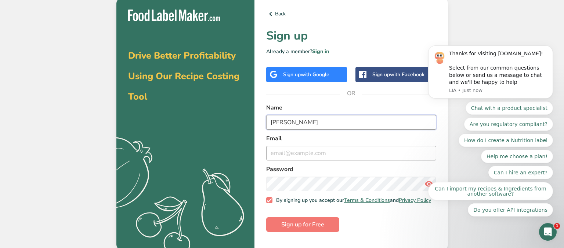
type input "[PERSON_NAME]"
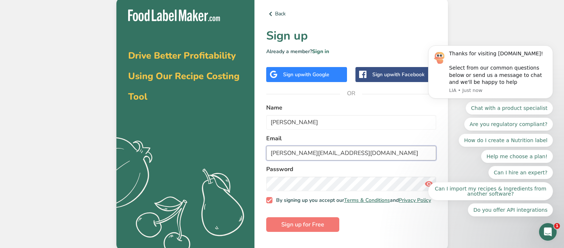
type input "[PERSON_NAME][EMAIL_ADDRESS][DOMAIN_NAME]"
click at [308, 226] on span "Sign up for Free" at bounding box center [302, 225] width 43 height 9
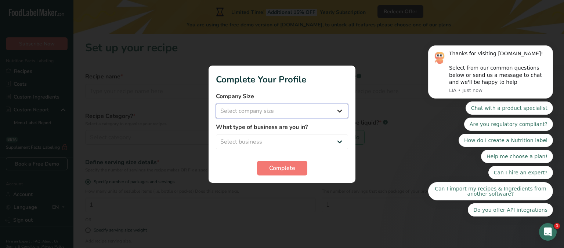
select select "1"
select select "3"
click at [289, 167] on span "Complete" at bounding box center [282, 168] width 26 height 9
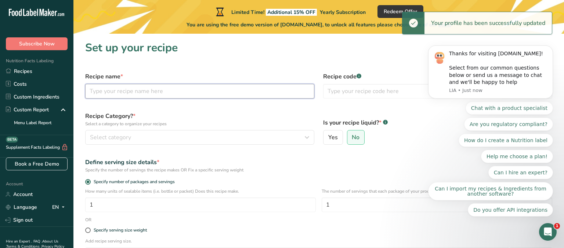
click at [199, 90] on input "text" at bounding box center [199, 91] width 229 height 15
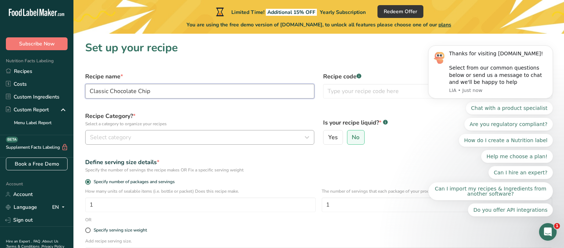
type input "Classic Chocolate Chip"
click at [179, 132] on button "Select category" at bounding box center [199, 137] width 229 height 15
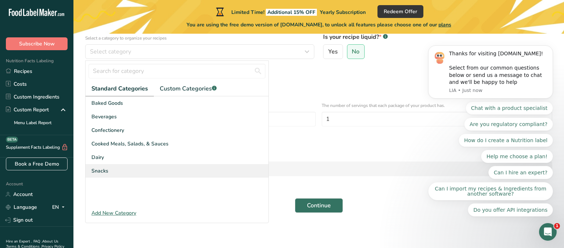
scroll to position [86, 0]
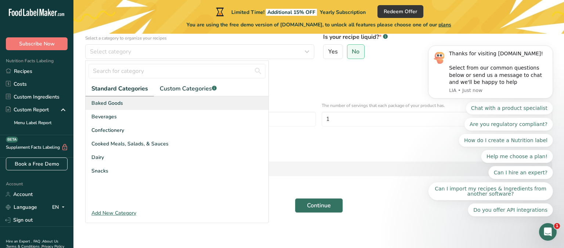
click at [142, 99] on div "Baked Goods" at bounding box center [177, 104] width 183 height 14
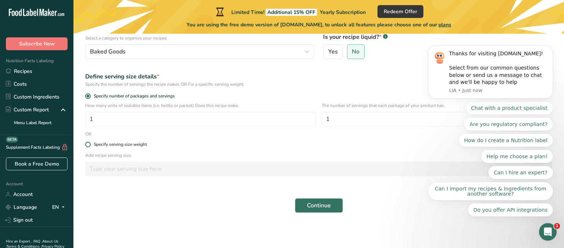
click at [89, 145] on span at bounding box center [88, 145] width 6 height 6
click at [89, 145] on input "Specify serving size weight" at bounding box center [87, 144] width 5 height 5
radio input "true"
radio input "false"
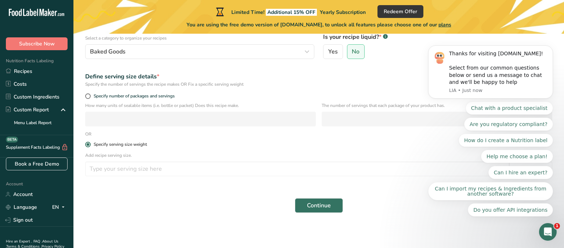
click at [89, 145] on span at bounding box center [88, 145] width 6 height 6
click at [89, 145] on input "Specify serving size weight" at bounding box center [87, 144] width 5 height 5
click at [552, 50] on icon "Dismiss notification" at bounding box center [551, 48] width 4 height 4
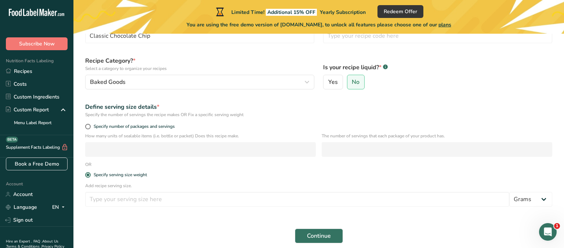
scroll to position [55, 0]
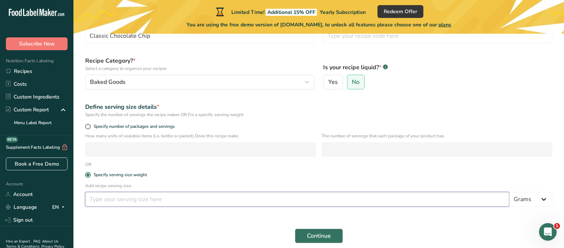
click at [131, 202] on input "number" at bounding box center [297, 199] width 424 height 15
type input "4"
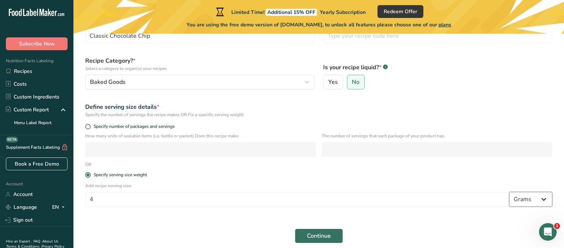
select select "5"
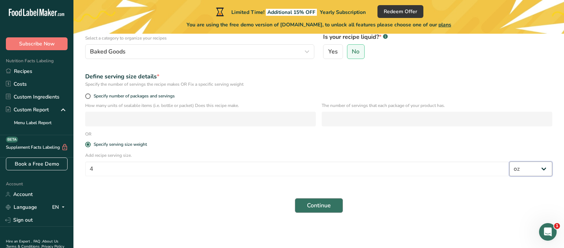
scroll to position [86, 0]
click at [318, 202] on span "Continue" at bounding box center [319, 205] width 24 height 9
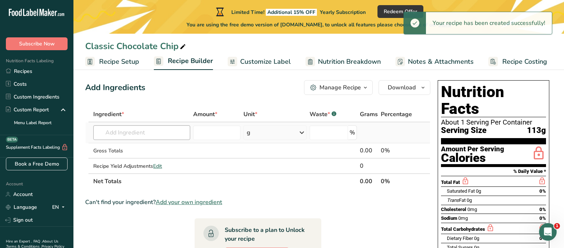
scroll to position [6, 0]
click at [166, 135] on input "text" at bounding box center [141, 133] width 97 height 15
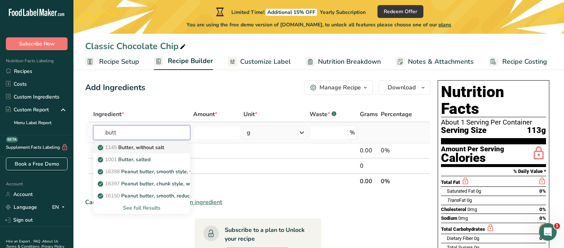
type input "butt"
click at [171, 148] on div "1145 Butter, without salt" at bounding box center [135, 148] width 73 height 8
type input "Butter, without salt"
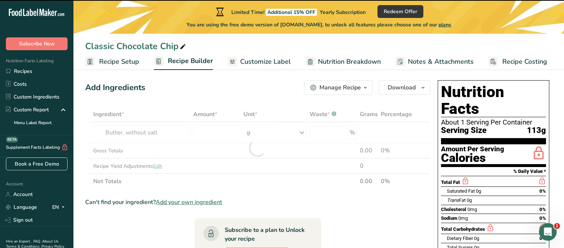
type input "0"
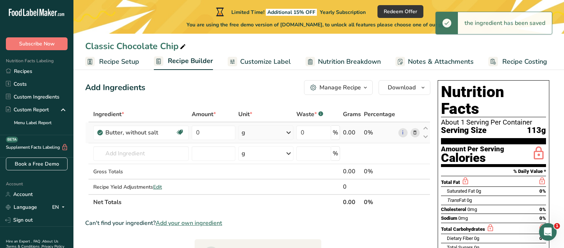
click at [244, 134] on div "g" at bounding box center [243, 132] width 4 height 9
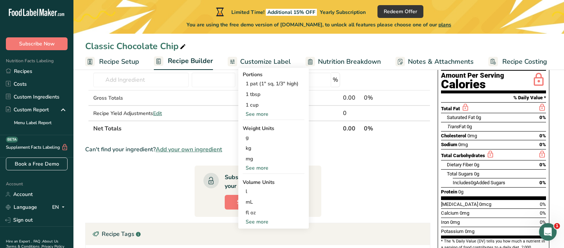
scroll to position [78, 0]
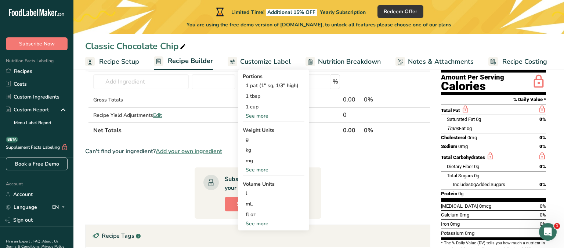
click at [262, 170] on div "See more" at bounding box center [274, 170] width 62 height 8
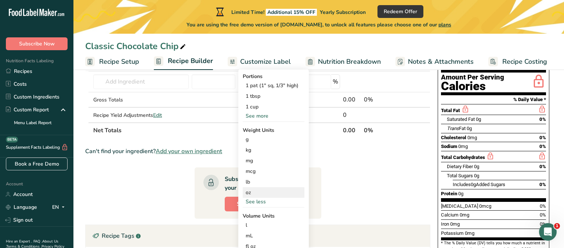
click at [259, 197] on div "oz" at bounding box center [274, 193] width 62 height 11
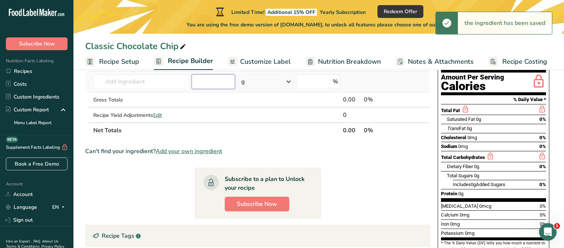
click at [210, 83] on input "number" at bounding box center [213, 81] width 43 height 15
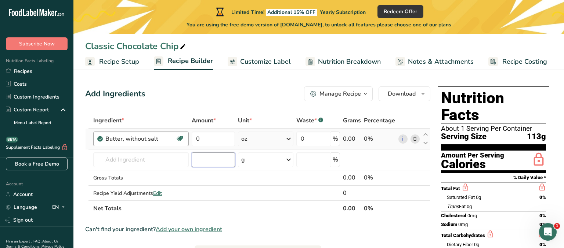
scroll to position [0, 0]
click at [208, 139] on input "0" at bounding box center [213, 139] width 43 height 15
type input "5"
type input "4"
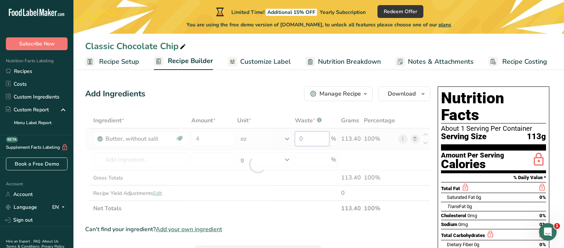
click at [306, 138] on div "Ingredient * Amount * Unit * Waste * .a-a{fill:#347362;}.b-a{fill:#fff;} Grams …" at bounding box center [257, 164] width 345 height 103
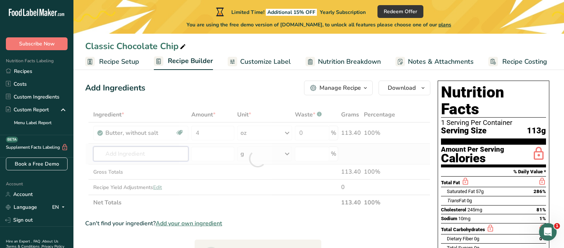
scroll to position [6, 0]
click at [166, 150] on div "Ingredient * Amount * Unit * Waste * .a-a{fill:#347362;}.b-a{fill:#fff;} Grams …" at bounding box center [257, 158] width 345 height 103
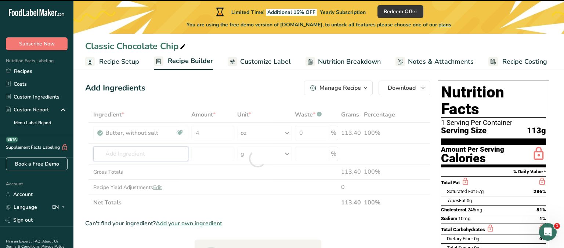
scroll to position [6, 0]
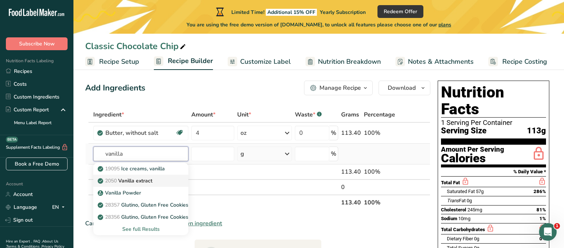
type input "vanilla"
click at [164, 181] on div "2050 Vanilla extract" at bounding box center [135, 181] width 72 height 8
type input "Vanilla extract"
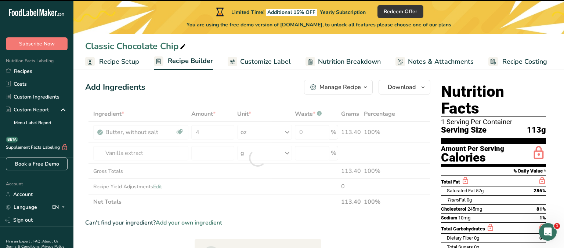
type input "0"
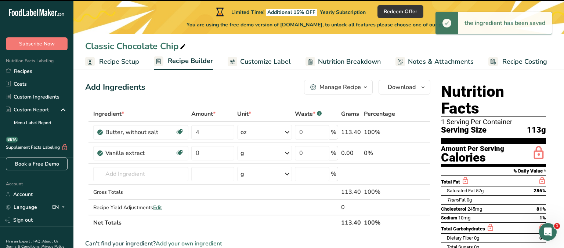
scroll to position [8, 0]
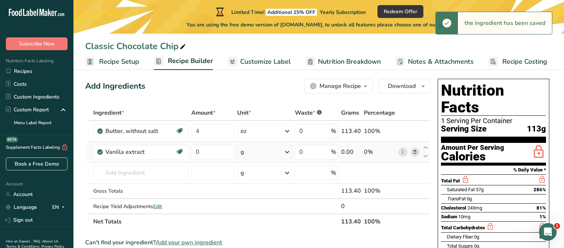
click at [282, 151] on div "g" at bounding box center [264, 152] width 55 height 15
click at [271, 177] on div "1 tsp" at bounding box center [272, 177] width 62 height 11
click at [206, 151] on input "0" at bounding box center [212, 152] width 43 height 15
type input "2"
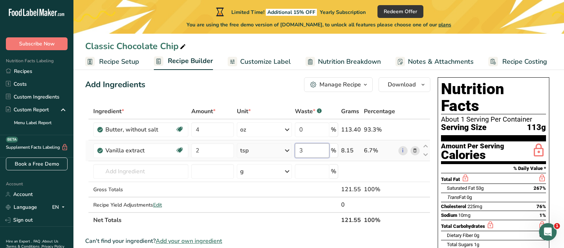
scroll to position [9, 0]
type input "3"
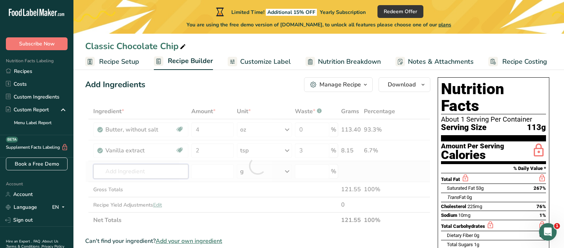
click at [166, 171] on div "Ingredient * Amount * Unit * Waste * .a-a{fill:#347362;}.b-a{fill:#fff;} Grams …" at bounding box center [257, 166] width 345 height 124
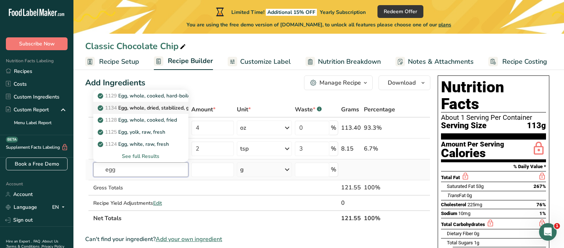
scroll to position [12, 0]
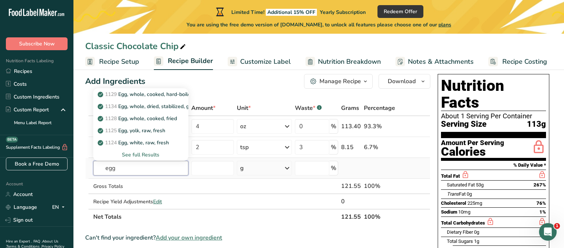
type input "egg"
click at [148, 154] on div "See full Results" at bounding box center [140, 155] width 83 height 8
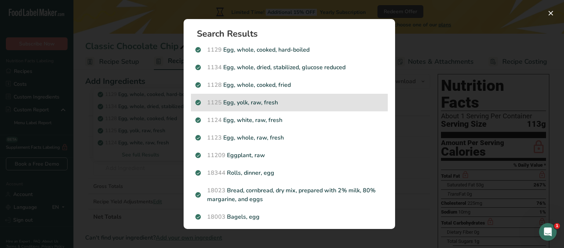
click at [249, 105] on p "1125 Egg, yolk, raw, fresh" at bounding box center [289, 102] width 188 height 9
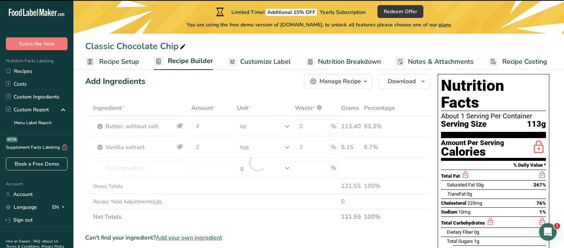
type input "0"
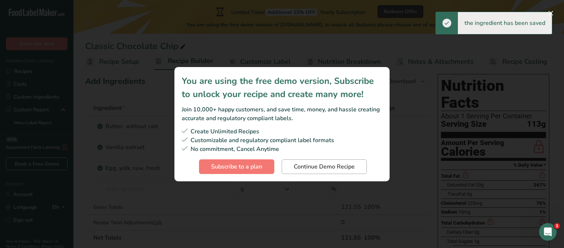
click at [303, 170] on span "Continue Demo Recipe" at bounding box center [324, 167] width 61 height 9
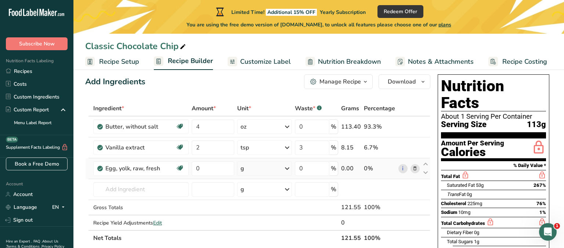
scroll to position [11, 0]
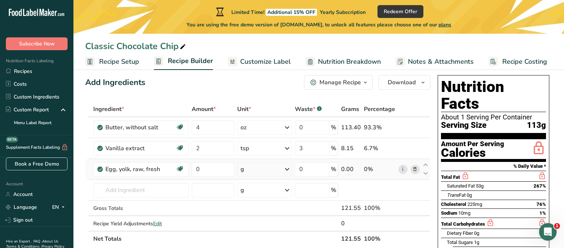
click at [244, 168] on div "g" at bounding box center [242, 169] width 4 height 9
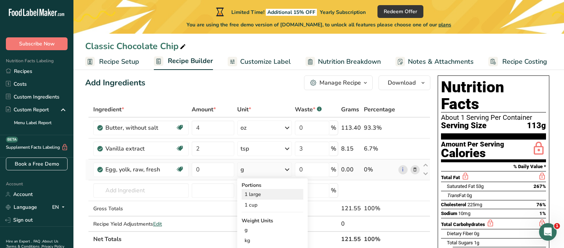
scroll to position [11, 0]
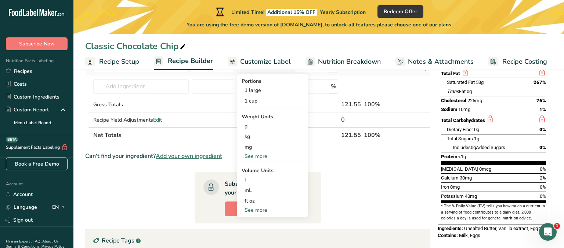
click at [260, 211] on div "See more" at bounding box center [272, 211] width 62 height 8
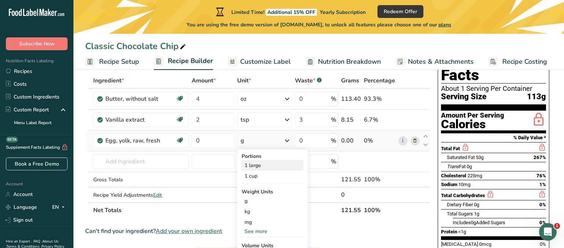
scroll to position [40, 0]
click at [258, 167] on div "1 large" at bounding box center [272, 165] width 62 height 11
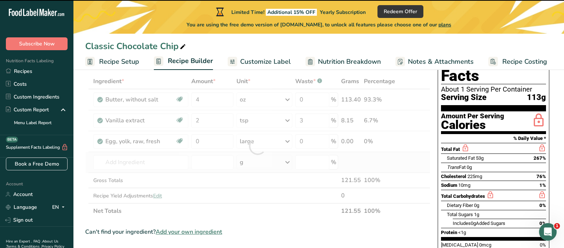
scroll to position [39, 0]
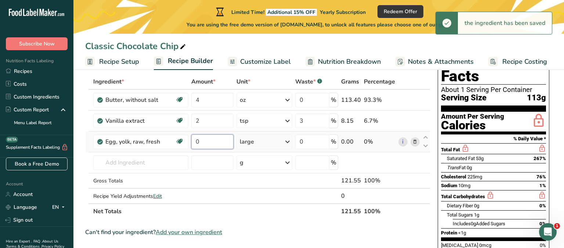
click at [211, 142] on input "0" at bounding box center [212, 142] width 42 height 15
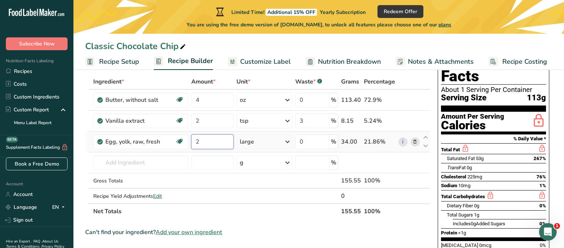
type input "2"
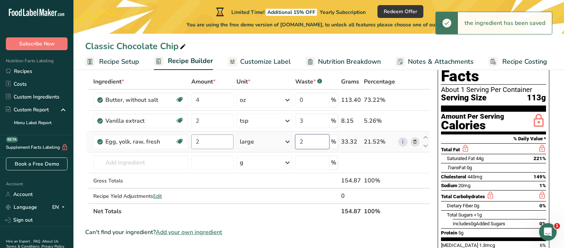
scroll to position [39, 0]
type input "2"
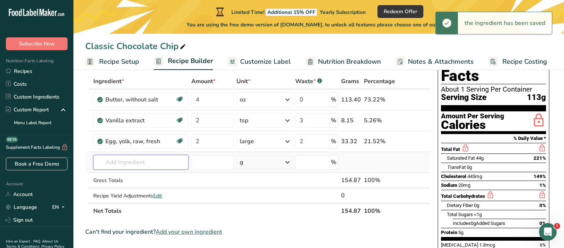
click at [164, 161] on div "Ingredient * Amount * Unit * Waste * .a-a{fill:#347362;}.b-a{fill:#fff;} Grams …" at bounding box center [257, 146] width 345 height 145
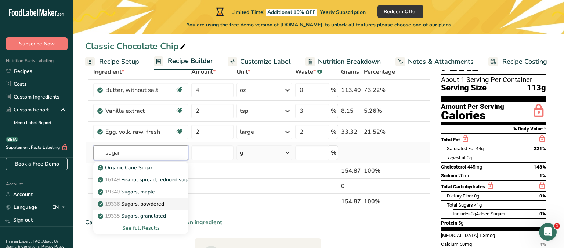
scroll to position [53, 0]
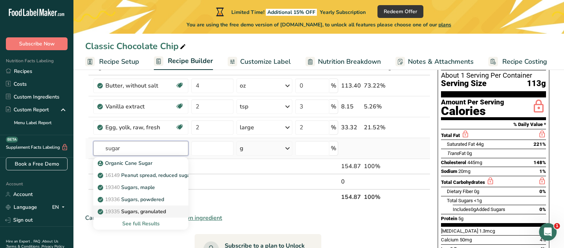
type input "sugar"
click at [154, 212] on p "19335 [GEOGRAPHIC_DATA], granulated" at bounding box center [132, 212] width 67 height 8
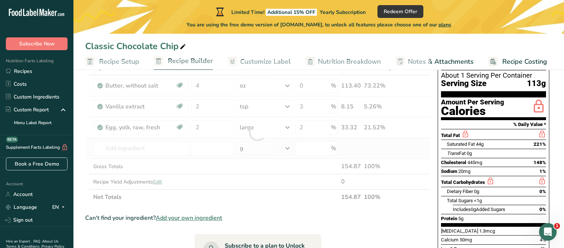
type input "Sugars, granulated"
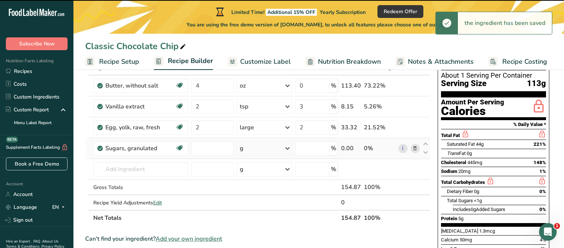
type input "0"
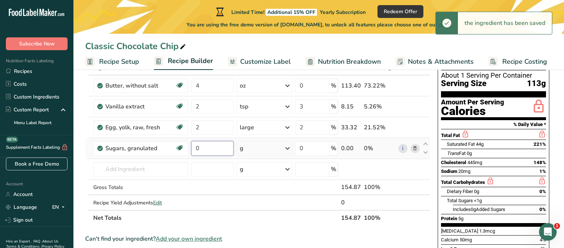
click at [203, 145] on input "0" at bounding box center [212, 148] width 42 height 15
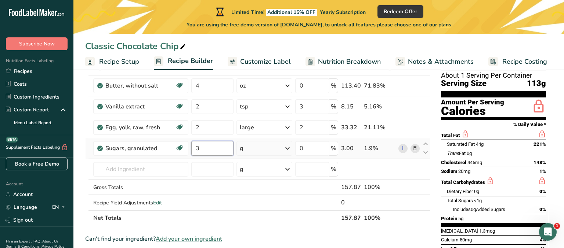
type input "3"
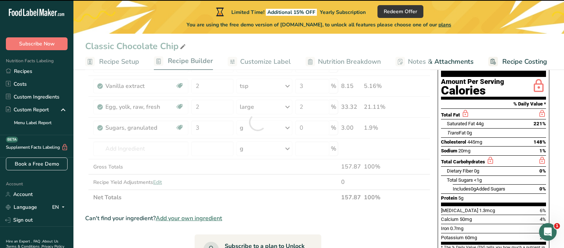
scroll to position [81, 0]
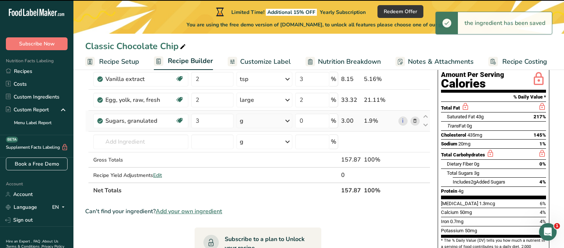
click at [249, 122] on div "g" at bounding box center [264, 121] width 56 height 15
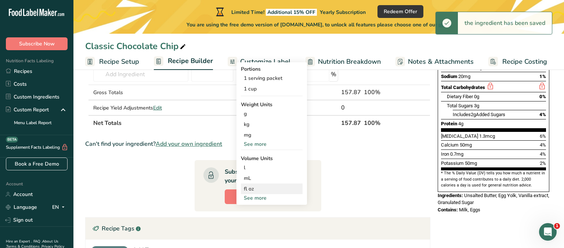
scroll to position [149, 0]
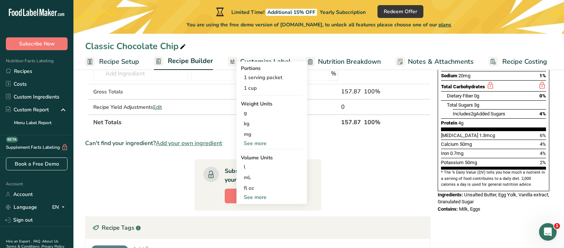
click at [253, 143] on div "See more" at bounding box center [272, 144] width 62 height 8
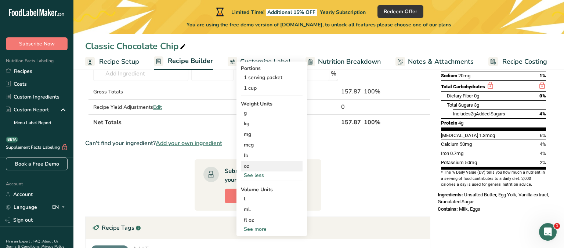
click at [250, 166] on div "oz" at bounding box center [272, 166] width 62 height 11
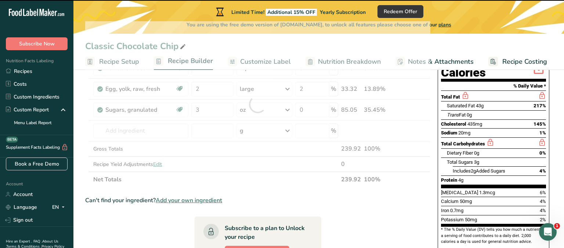
scroll to position [75, 0]
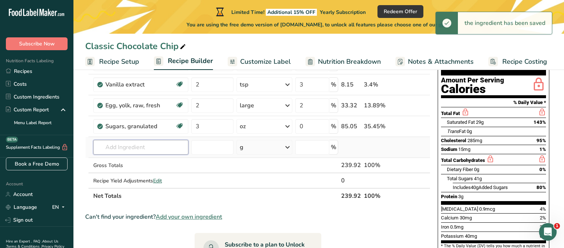
click at [170, 148] on input "text" at bounding box center [140, 147] width 95 height 15
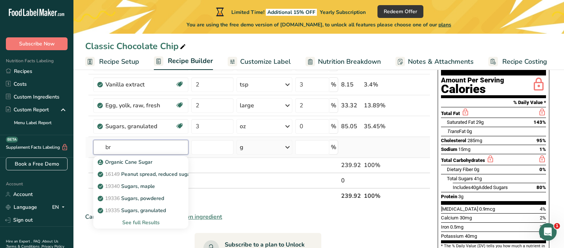
type input "b"
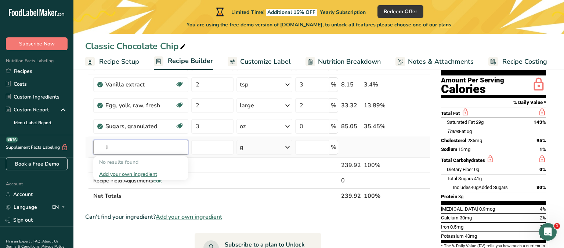
type input "l"
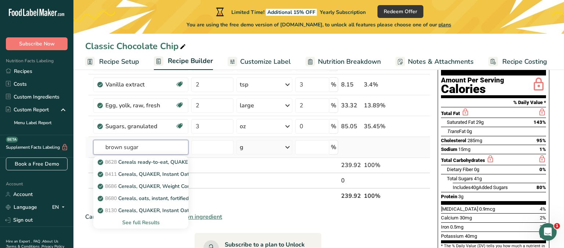
type input "brown sugar"
click at [148, 222] on div "See full Results" at bounding box center [140, 223] width 83 height 8
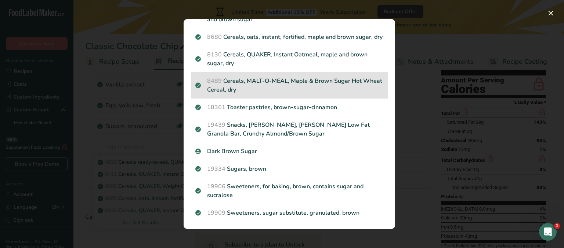
scroll to position [92, 0]
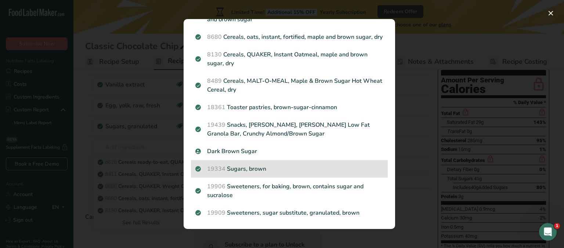
click at [252, 166] on p "19334 Sugars, brown" at bounding box center [289, 169] width 188 height 9
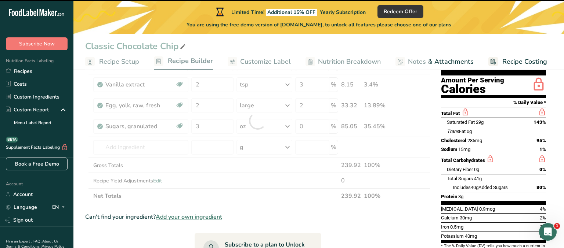
scroll to position [75, 0]
type input "0"
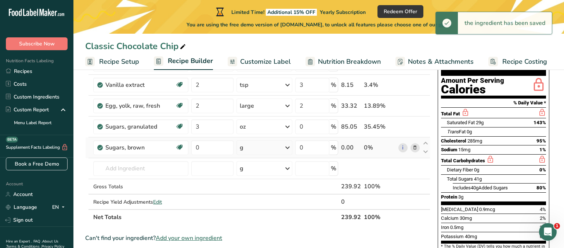
click at [274, 146] on div "g" at bounding box center [264, 148] width 56 height 15
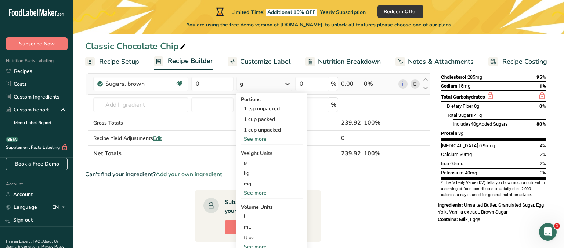
scroll to position [139, 0]
click at [260, 192] on div "See more" at bounding box center [272, 193] width 62 height 8
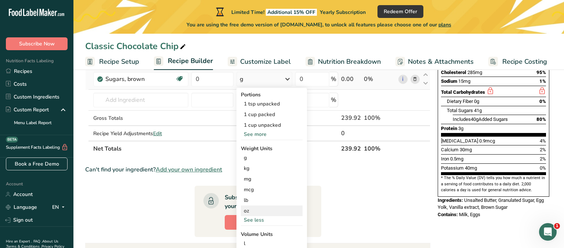
scroll to position [144, 0]
click at [248, 209] on div "oz" at bounding box center [272, 211] width 62 height 11
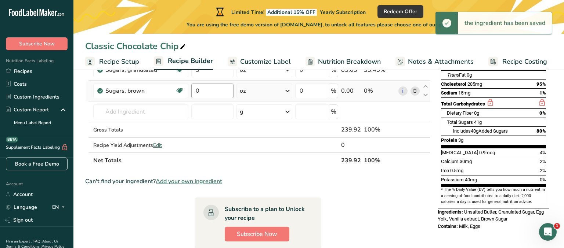
scroll to position [130, 0]
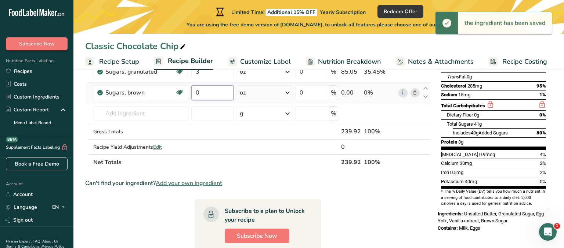
click at [201, 92] on input "0" at bounding box center [212, 93] width 42 height 15
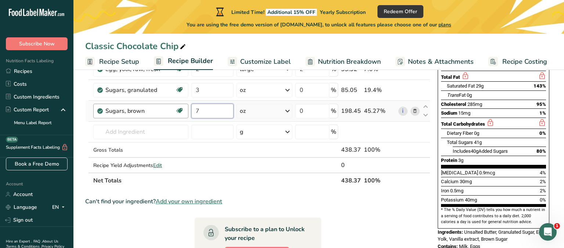
scroll to position [114, 0]
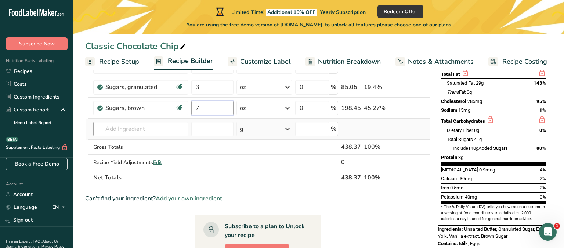
type input "7"
click at [161, 124] on div "Ingredient * Amount * Unit * Waste * .a-a{fill:#347362;}.b-a{fill:#fff;} Grams …" at bounding box center [257, 92] width 345 height 187
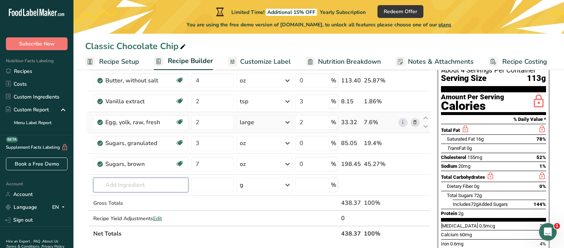
scroll to position [61, 0]
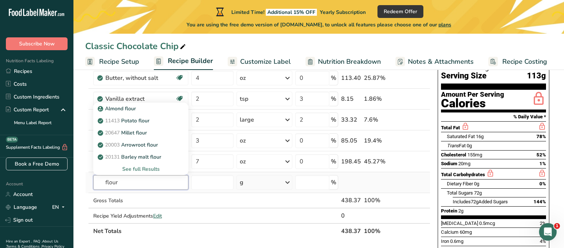
type input "flour"
click at [153, 168] on div "See full Results" at bounding box center [140, 170] width 83 height 8
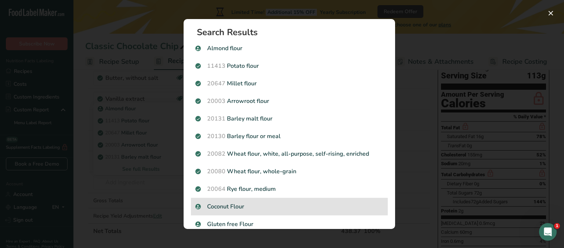
scroll to position [0, 0]
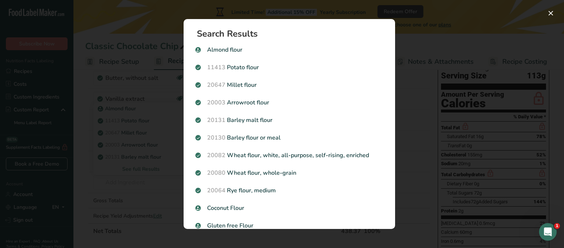
click at [137, 171] on div "Search results modal" at bounding box center [282, 124] width 564 height 248
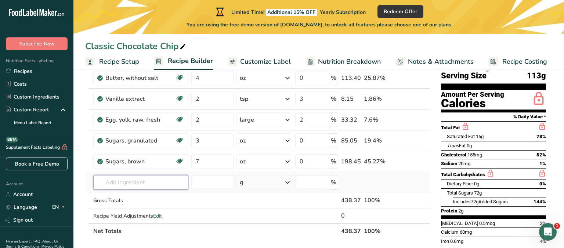
click at [140, 181] on input "text" at bounding box center [140, 182] width 95 height 15
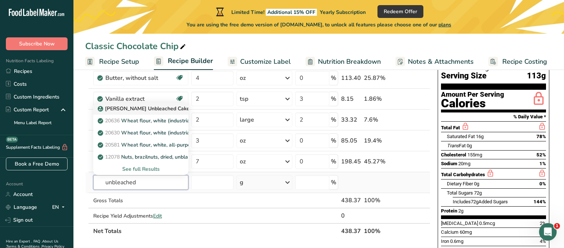
type input "unbleached"
click at [149, 113] on link "[PERSON_NAME] Unbleached Cake Flour" at bounding box center [140, 109] width 95 height 12
type input "[PERSON_NAME] Unbleached Cake Flour"
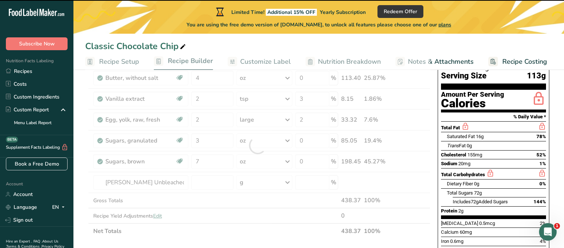
scroll to position [53, 0]
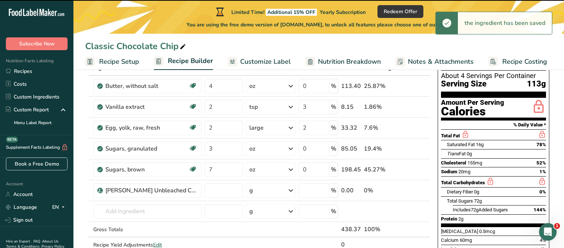
type input "0"
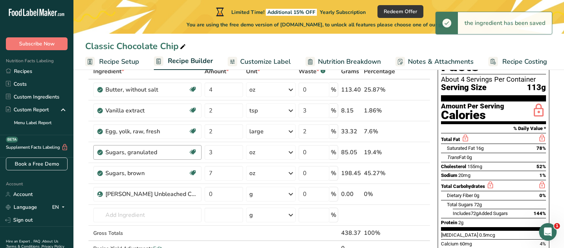
scroll to position [48, 0]
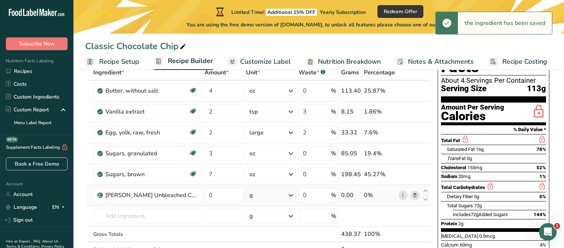
click at [258, 196] on div "g" at bounding box center [271, 195] width 50 height 15
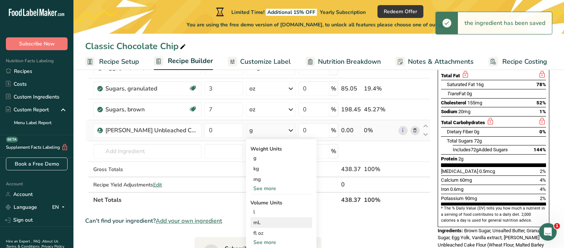
scroll to position [121, 0]
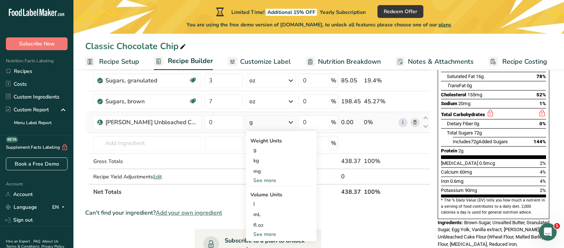
click at [263, 181] on div "See more" at bounding box center [281, 181] width 62 height 8
click at [262, 205] on div "oz" at bounding box center [281, 203] width 62 height 11
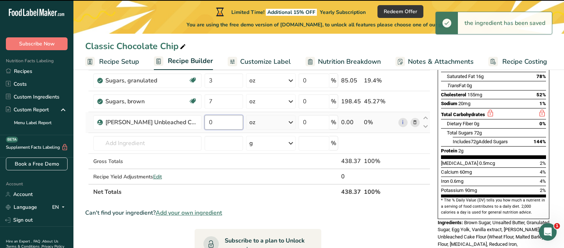
click at [218, 123] on input "0" at bounding box center [223, 122] width 39 height 15
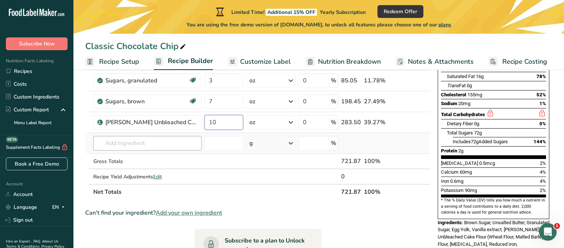
type input "10"
click at [168, 146] on div "Ingredient * Amount * Unit * Waste * .a-a{fill:#347362;}.b-a{fill:#fff;} Grams …" at bounding box center [257, 96] width 345 height 208
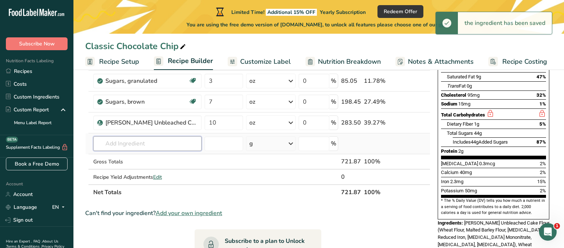
scroll to position [121, 0]
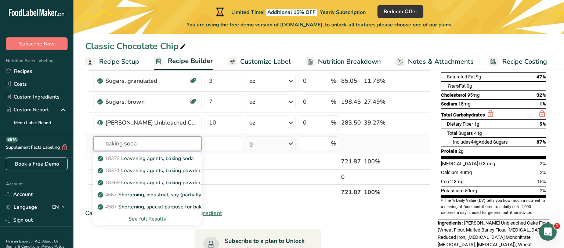
type input "baking soda"
drag, startPoint x: 155, startPoint y: 218, endPoint x: 160, endPoint y: 216, distance: 5.5
click at [155, 218] on div "See full Results" at bounding box center [147, 219] width 97 height 8
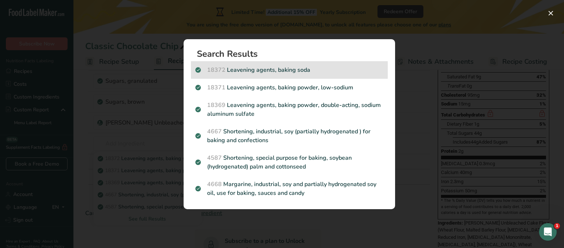
click at [252, 66] on p "18372 Leavening agents, baking soda" at bounding box center [289, 70] width 188 height 9
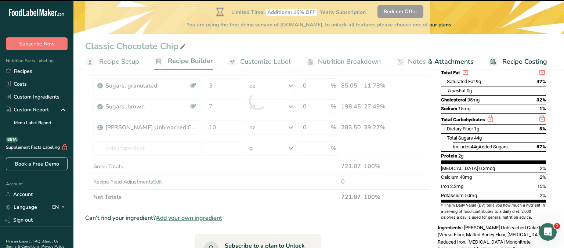
scroll to position [115, 0]
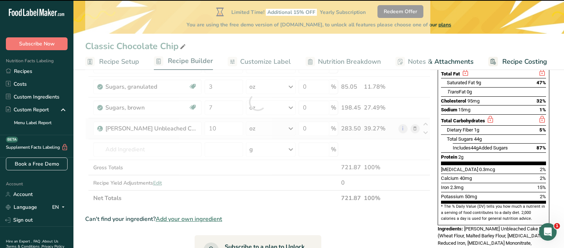
type input "0"
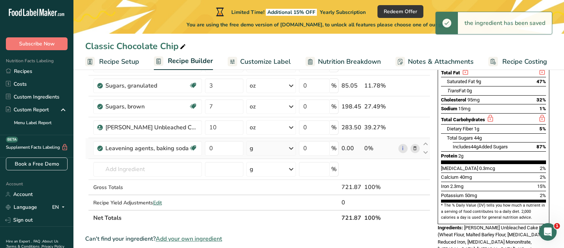
click at [260, 148] on div "g" at bounding box center [271, 148] width 50 height 15
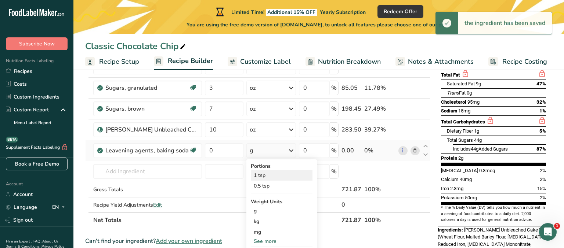
scroll to position [114, 0]
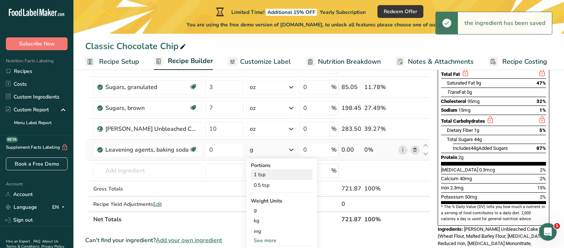
click at [262, 174] on div "1 tsp" at bounding box center [282, 175] width 62 height 11
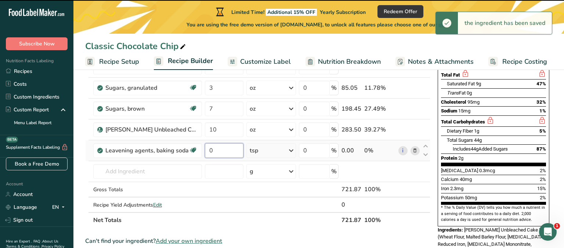
click at [219, 150] on input "0" at bounding box center [224, 150] width 39 height 15
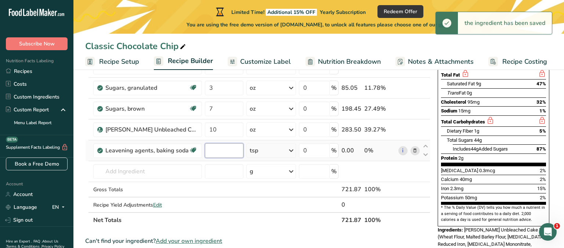
type input "1"
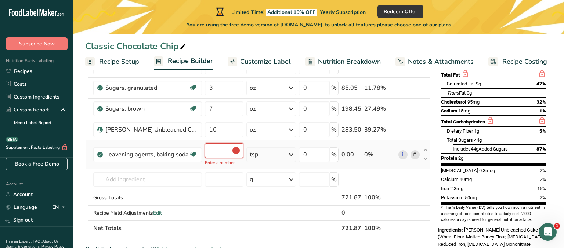
type input "1"
type input "0.5"
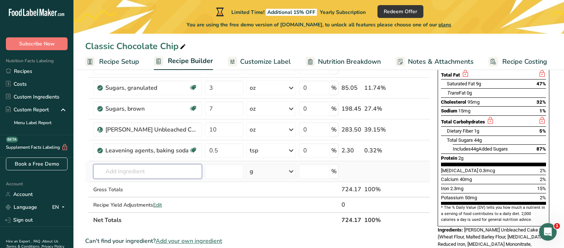
click at [178, 169] on div "Ingredient * Amount * Unit * Waste * .a-a{fill:#347362;}.b-a{fill:#fff;} Grams …" at bounding box center [257, 113] width 345 height 229
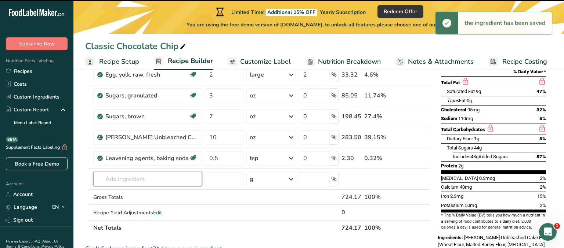
scroll to position [118, 0]
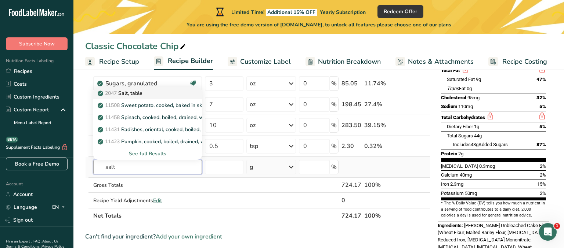
type input "salt"
click at [151, 97] on div "2047 Salt, table" at bounding box center [141, 94] width 85 height 8
type input "Salt, table"
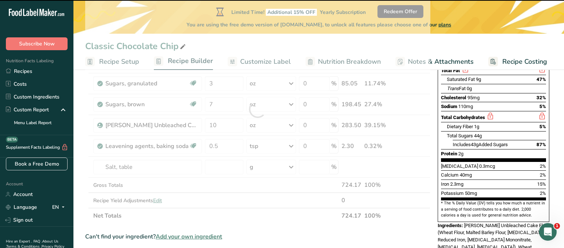
type input "0"
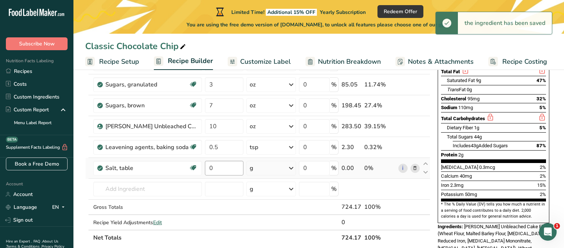
scroll to position [117, 0]
click at [223, 171] on input "0" at bounding box center [224, 168] width 39 height 15
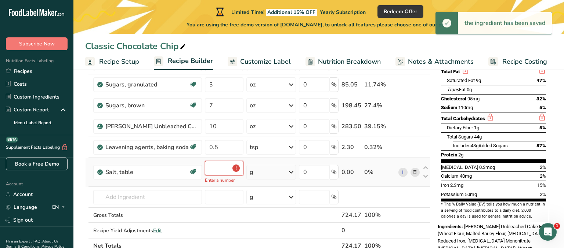
type input "0.5"
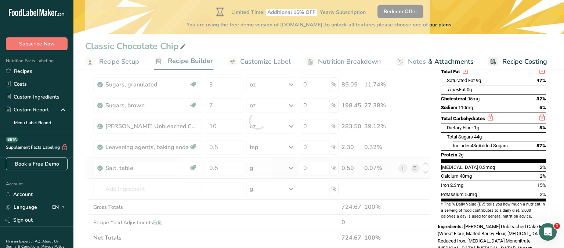
click at [266, 167] on div "Ingredient * Amount * Unit * Waste * .a-a{fill:#347362;}.b-a{fill:#fff;} Grams …" at bounding box center [257, 121] width 345 height 250
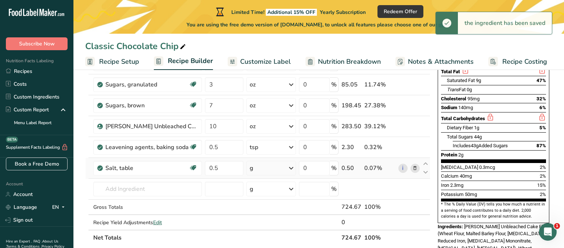
click at [266, 167] on div "g" at bounding box center [271, 168] width 50 height 15
click at [264, 194] on div "1 tsp" at bounding box center [282, 193] width 62 height 11
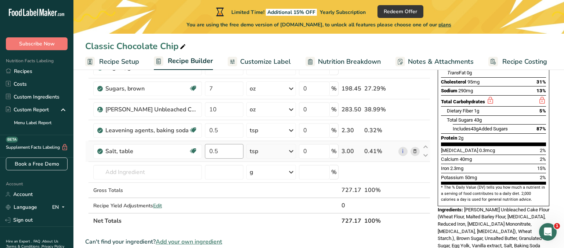
scroll to position [137, 0]
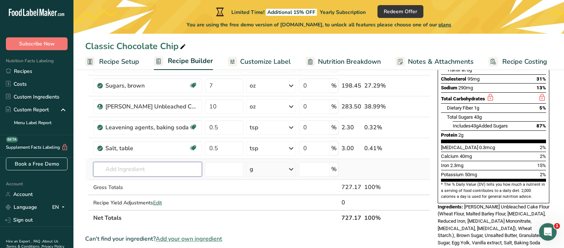
click at [178, 173] on input "text" at bounding box center [147, 169] width 109 height 15
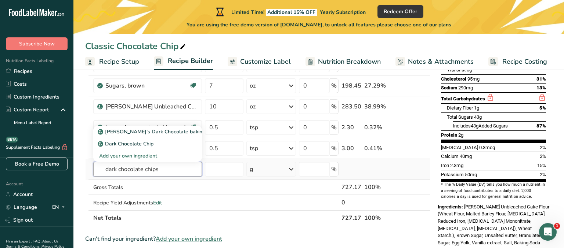
type input "dark chocolate chips"
click at [147, 155] on div "Add your own ingredient" at bounding box center [147, 156] width 97 height 8
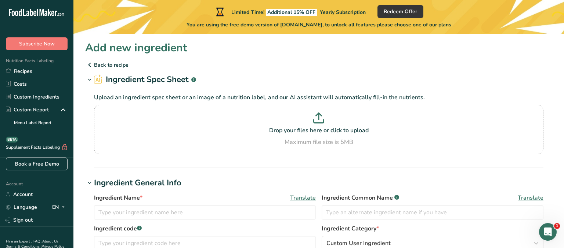
click at [109, 62] on p "Back to recipe" at bounding box center [318, 65] width 467 height 9
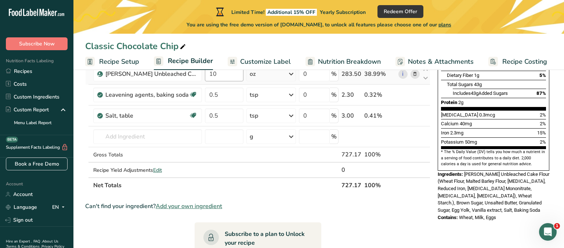
scroll to position [182, 0]
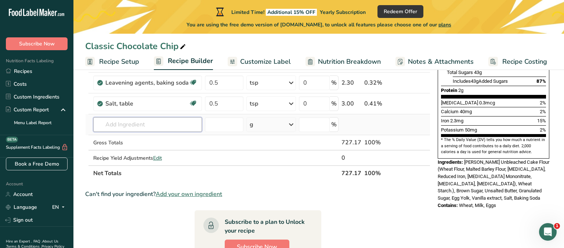
click at [162, 127] on input "text" at bounding box center [147, 124] width 109 height 15
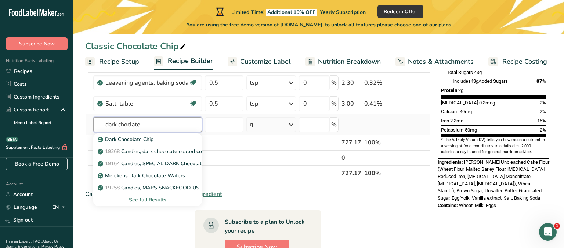
type input "dark chocolate"
drag, startPoint x: 162, startPoint y: 127, endPoint x: 150, endPoint y: 201, distance: 75.1
click at [150, 201] on div "See full Results" at bounding box center [147, 200] width 97 height 8
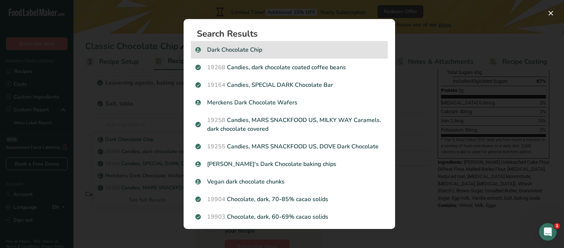
scroll to position [0, 0]
click at [248, 50] on p "Dark Chocolate Chip" at bounding box center [289, 50] width 188 height 9
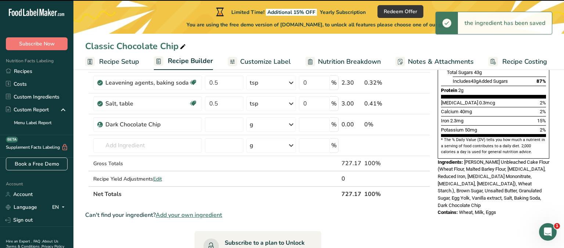
type input "0"
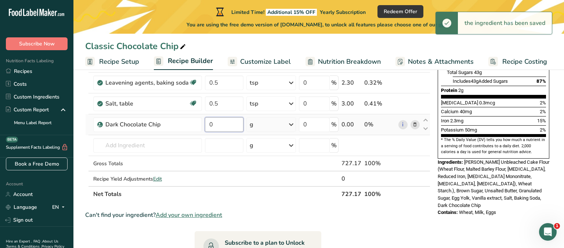
drag, startPoint x: 219, startPoint y: 123, endPoint x: 254, endPoint y: 126, distance: 34.7
click at [221, 123] on input "0" at bounding box center [224, 124] width 39 height 15
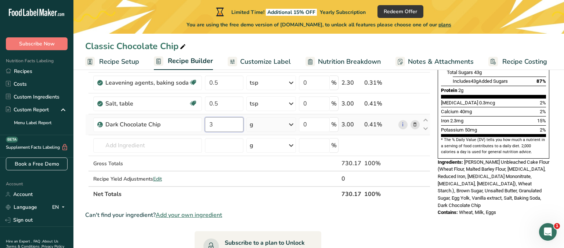
type input "3"
click at [292, 123] on div "Ingredient * Amount * Unit * Waste * .a-a{fill:#347362;}.b-a{fill:#fff;} Grams …" at bounding box center [257, 66] width 345 height 271
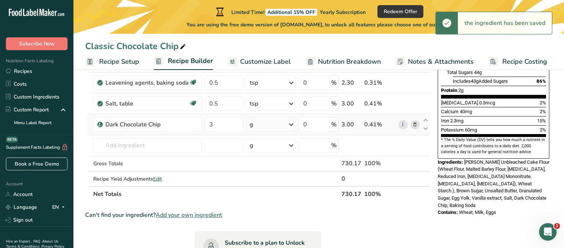
click at [291, 124] on icon at bounding box center [291, 124] width 9 height 13
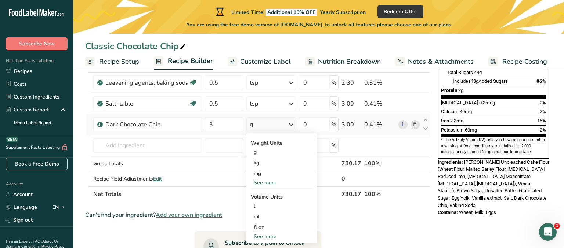
click at [271, 181] on div "See more" at bounding box center [282, 183] width 62 height 8
click at [263, 203] on div "oz" at bounding box center [282, 205] width 62 height 11
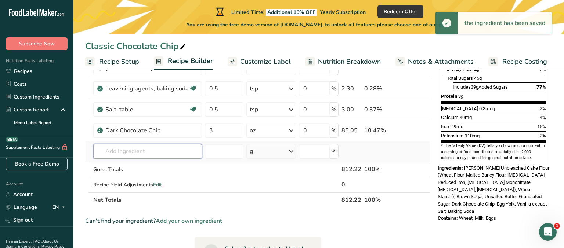
scroll to position [175, 0]
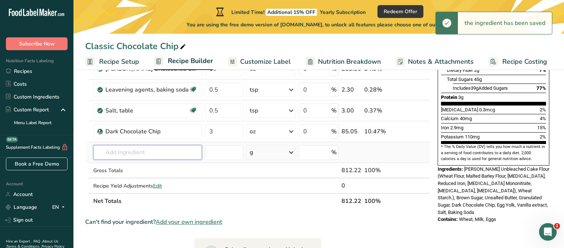
click at [169, 152] on input "text" at bounding box center [147, 152] width 109 height 15
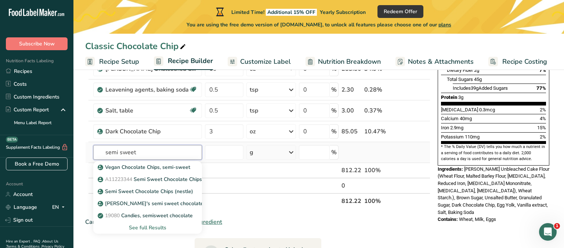
type input "semi sweet"
click at [158, 228] on div "See full Results" at bounding box center [147, 228] width 97 height 8
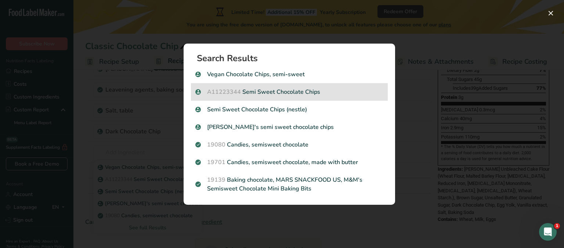
click at [264, 94] on p "A11223344 Semi Sweet Chocolate Chips" at bounding box center [289, 92] width 188 height 9
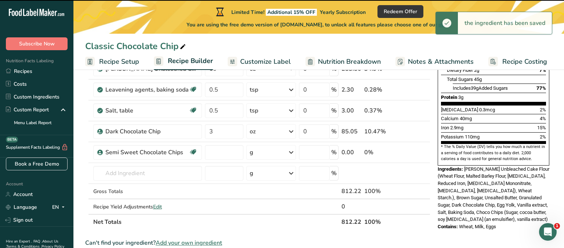
type input "0"
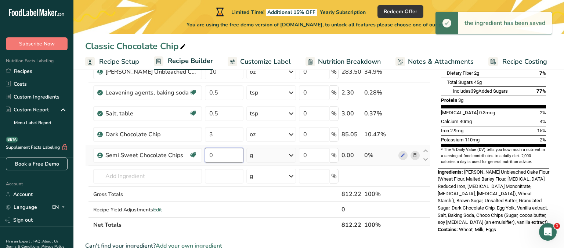
click at [223, 151] on input "0" at bounding box center [224, 155] width 39 height 15
type input "6"
click at [268, 155] on div "g" at bounding box center [271, 155] width 50 height 15
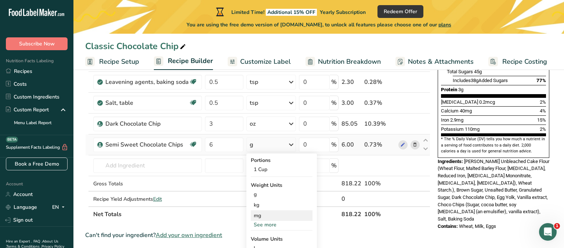
scroll to position [187, 0]
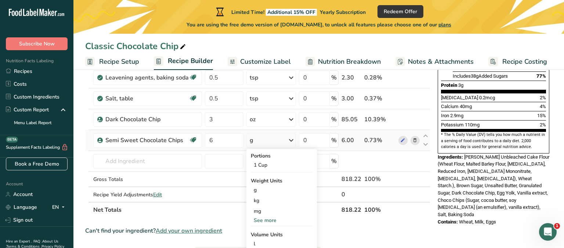
click at [265, 217] on div "See more" at bounding box center [282, 221] width 62 height 8
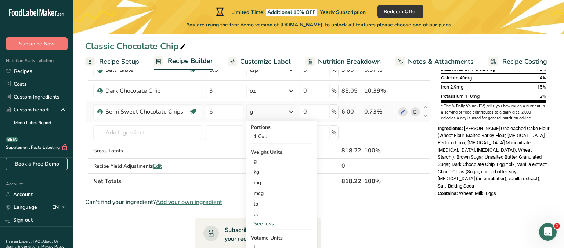
scroll to position [216, 0]
click at [263, 215] on div "oz" at bounding box center [282, 214] width 62 height 11
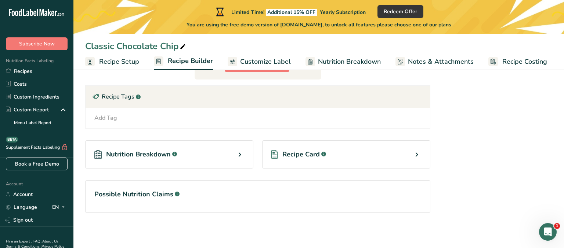
scroll to position [406, 0]
click at [218, 120] on div "Add Tag Standard Tags Custom Tags Source of Antioxidants [MEDICAL_DATA] Effect …" at bounding box center [257, 118] width 332 height 9
click at [161, 117] on div "Add Tag Standard Tags Custom Tags Source of Antioxidants [MEDICAL_DATA] Effect …" at bounding box center [257, 118] width 332 height 9
click at [110, 117] on div "Add Tag" at bounding box center [105, 118] width 23 height 9
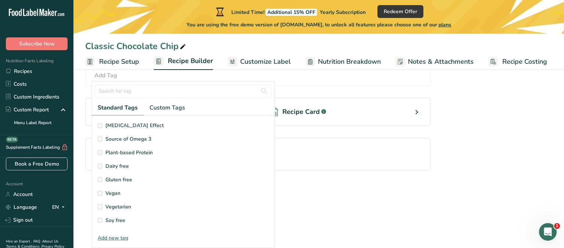
scroll to position [16, 0]
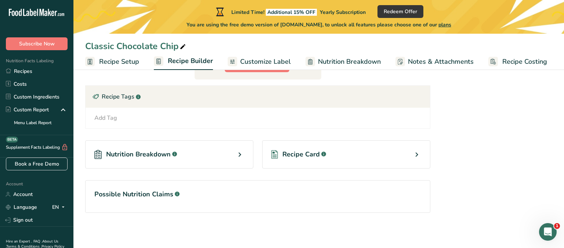
scroll to position [0, 0]
click at [349, 151] on div "Recipe Card .a-a{fill:#347362;}.b-a{fill:#fff;}" at bounding box center [346, 155] width 168 height 28
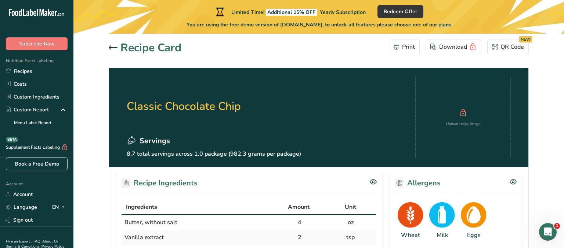
click at [150, 47] on h1 "Recipe Card" at bounding box center [150, 48] width 61 height 17
click at [113, 46] on icon at bounding box center [113, 48] width 9 height 4
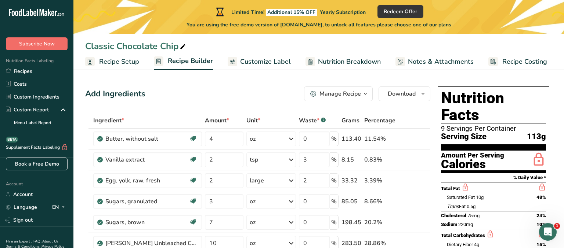
click at [50, 44] on span "Subscribe Now" at bounding box center [37, 44] width 36 height 8
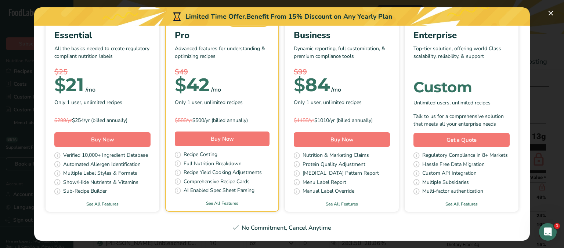
scroll to position [63, 0]
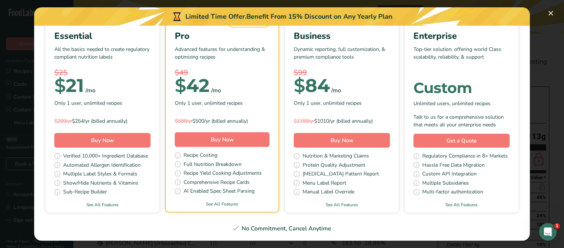
drag, startPoint x: 105, startPoint y: 137, endPoint x: 113, endPoint y: 134, distance: 8.1
click at [105, 137] on span "Buy Now" at bounding box center [102, 140] width 23 height 9
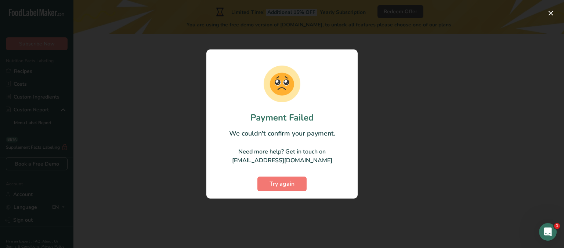
click at [376, 143] on div at bounding box center [282, 124] width 564 height 248
